Goal: Complete application form

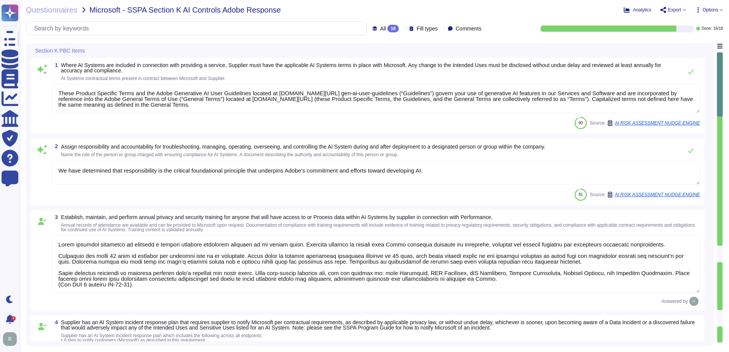
type textarea "These Product Specific Terms and the Adobe Generative AI User Guidelines locate…"
type textarea "We have determined that responsibility is the critical foundational principle t…"
type textarea "Adobe requires employees to complete a general security awareness training on a…"
type textarea "Adobe provides notice in accordance with applicable law for confirmed breaches …"
type textarea "Adobe conducts a penetration test annually and before every major release. For …"
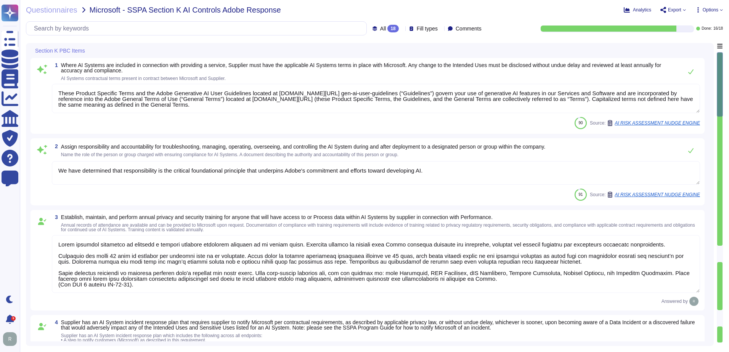
type textarea "Adobe has deployed governance processes to evaluate and track the performance o…"
click at [710, 9] on span "Options" at bounding box center [710, 10] width 16 height 5
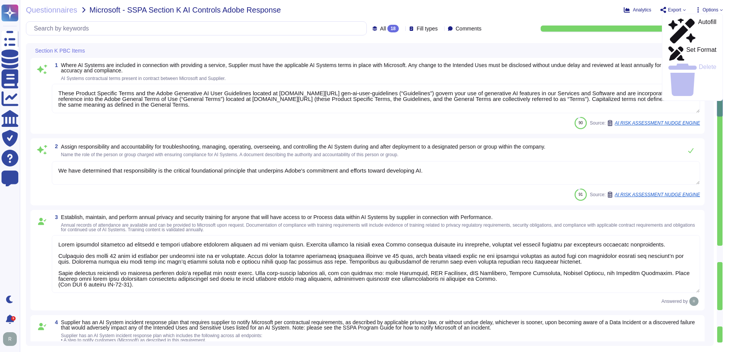
click at [509, 13] on div "Analytics Export Options Autofill Set Format Delete" at bounding box center [614, 10] width 218 height 8
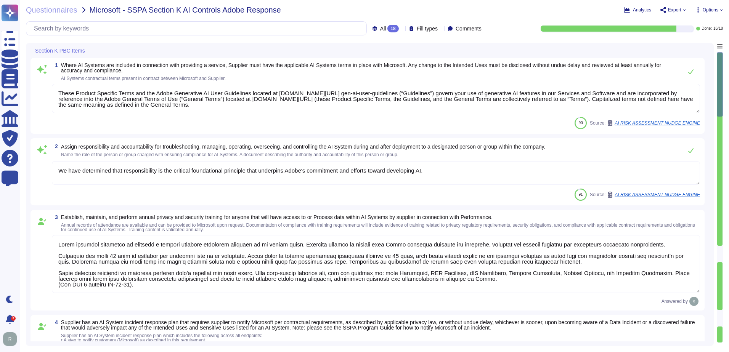
click at [508, 22] on div "All 18 Fill types Comments Done: 16 / 18" at bounding box center [374, 28] width 697 height 14
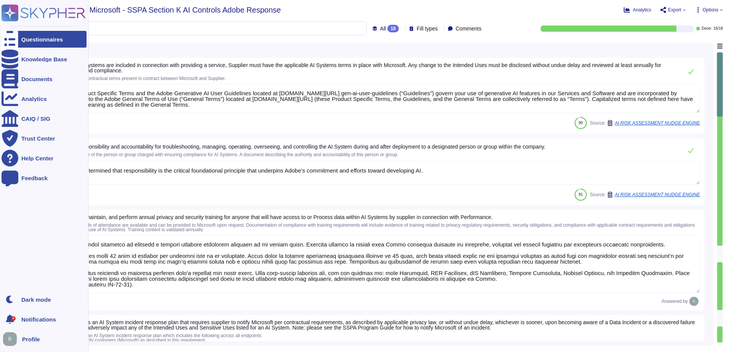
click at [27, 338] on span "Profile" at bounding box center [31, 339] width 18 height 6
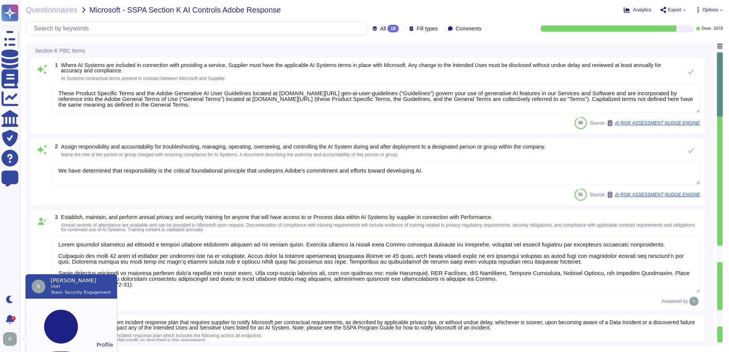
click at [55, 312] on button "Profile" at bounding box center [71, 345] width 91 height 80
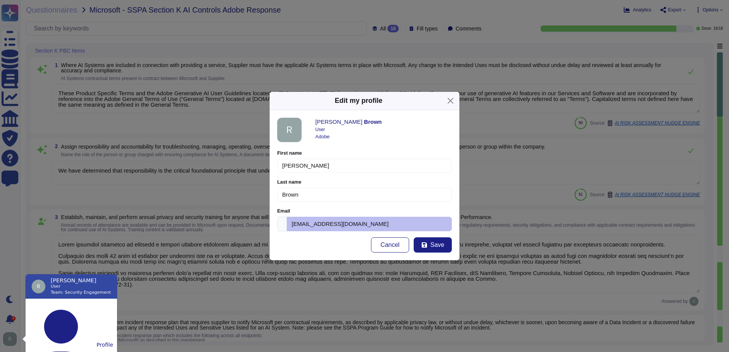
click at [528, 161] on div "Edit my profile Rick Brown User Adobe First name Rick Please fill this field La…" at bounding box center [364, 176] width 729 height 352
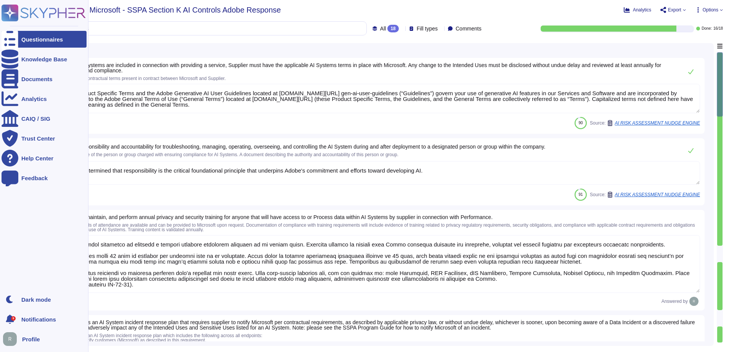
click at [13, 8] on rect at bounding box center [10, 13] width 17 height 17
